Goal: Task Accomplishment & Management: Use online tool/utility

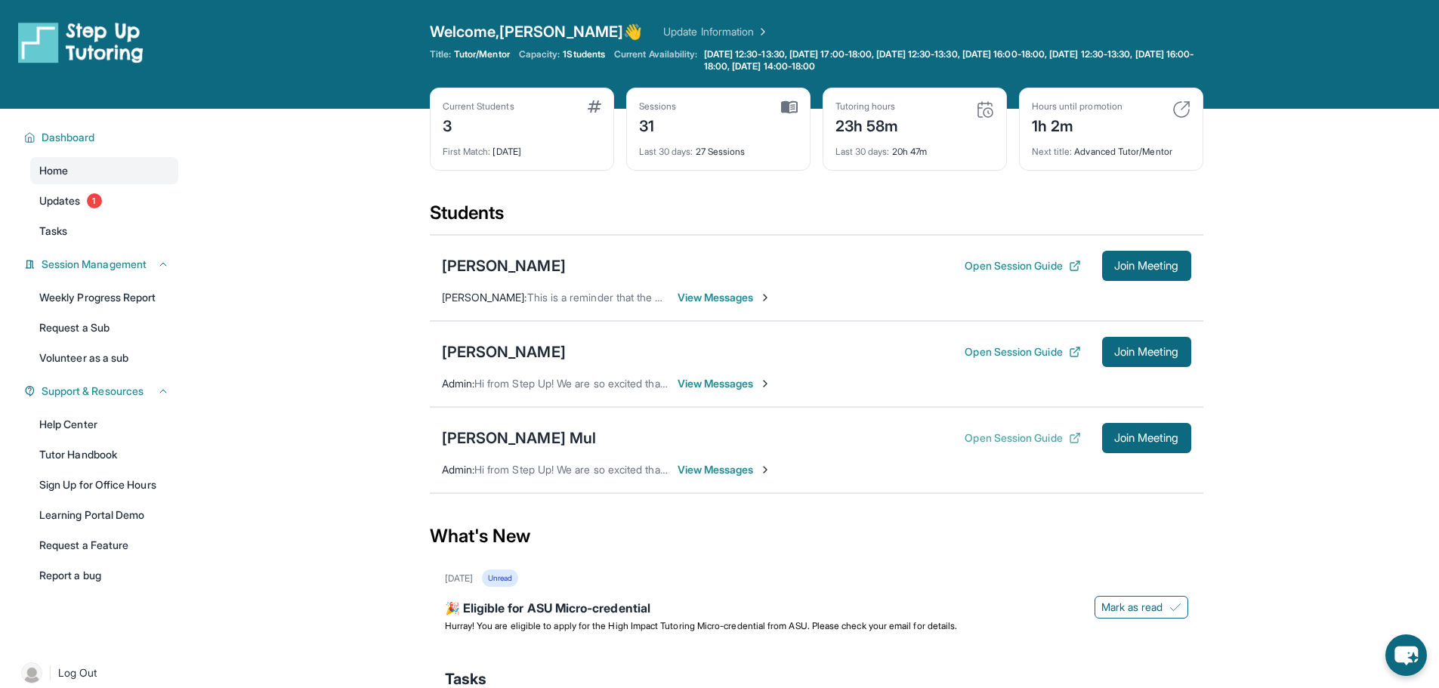
click at [990, 441] on button "Open Session Guide" at bounding box center [1023, 438] width 116 height 15
click at [1132, 443] on span "Join Meeting" at bounding box center [1146, 438] width 65 height 9
